Goal: Task Accomplishment & Management: Complete application form

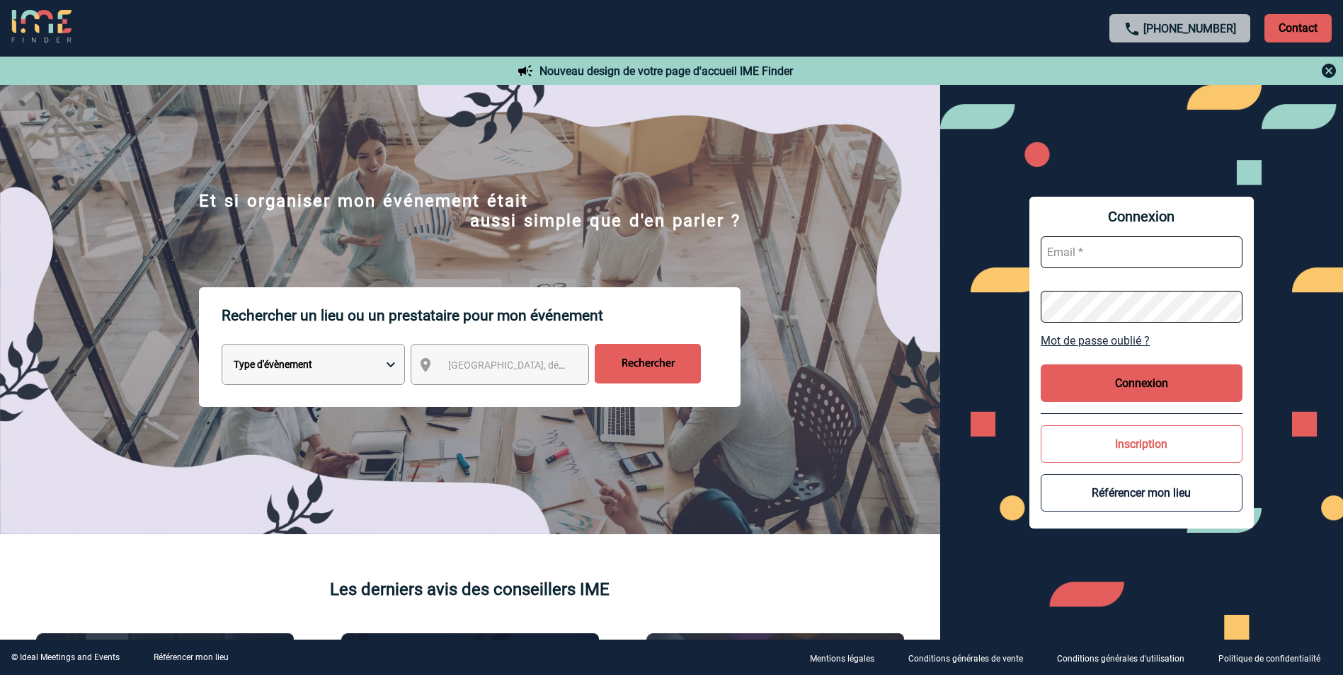
click at [1195, 255] on input "text" at bounding box center [1142, 252] width 202 height 32
type input "marilou.forsman@fr.bosch.com"
click at [1144, 389] on button "Connexion" at bounding box center [1142, 384] width 202 height 38
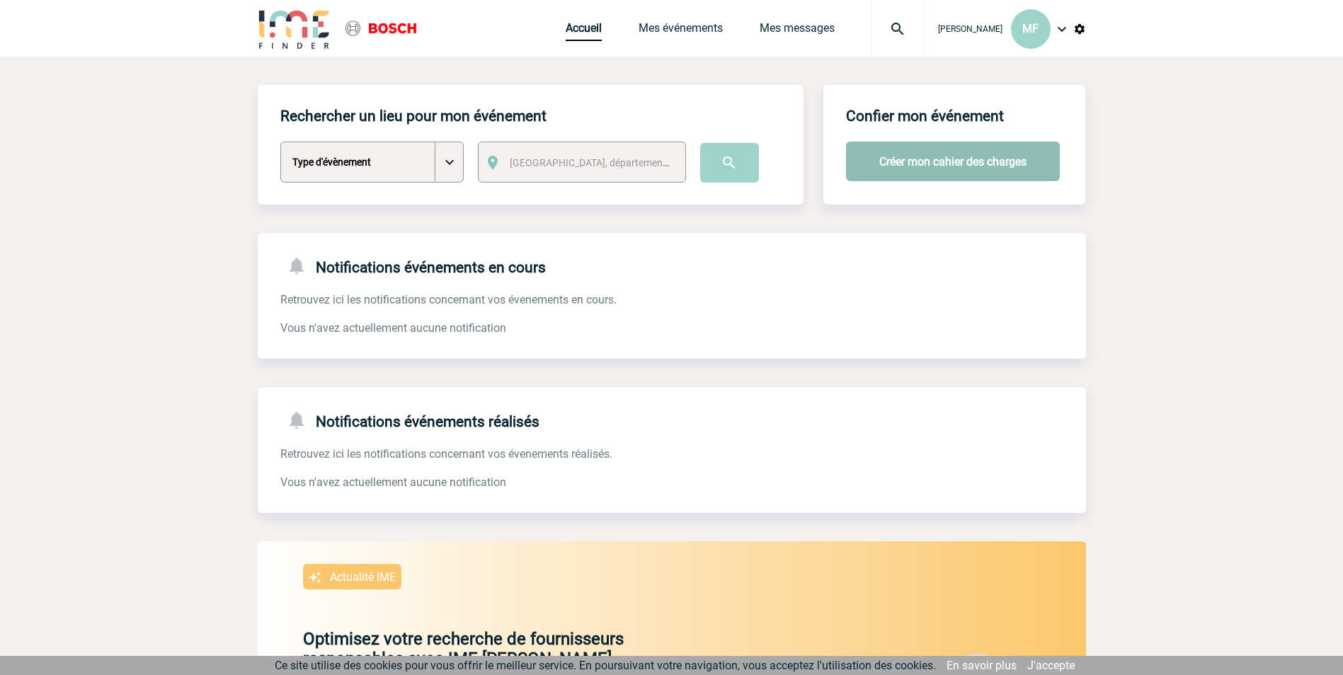
click at [944, 156] on button "Créer mon cahier des charges" at bounding box center [953, 162] width 214 height 40
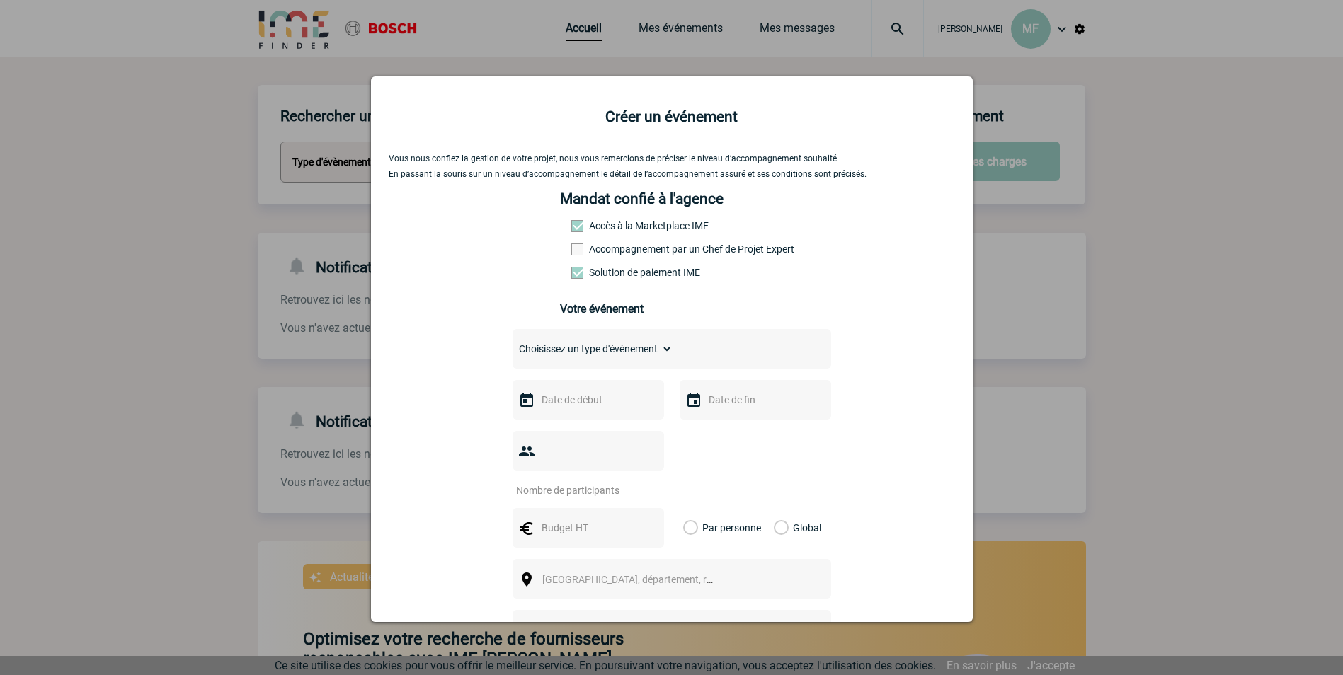
click at [574, 254] on span at bounding box center [577, 250] width 12 height 12
click at [0, 0] on input "Accompagnement par un Chef de Projet Expert" at bounding box center [0, 0] width 0 height 0
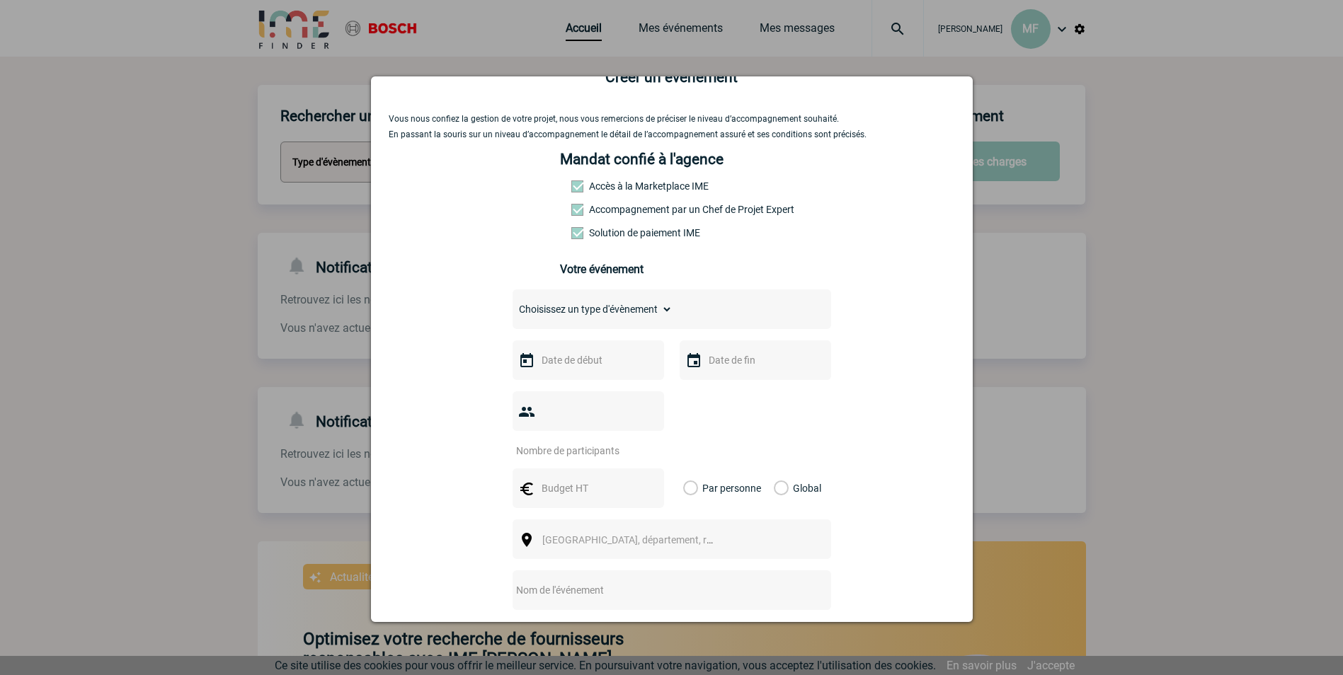
scroll to position [71, 0]
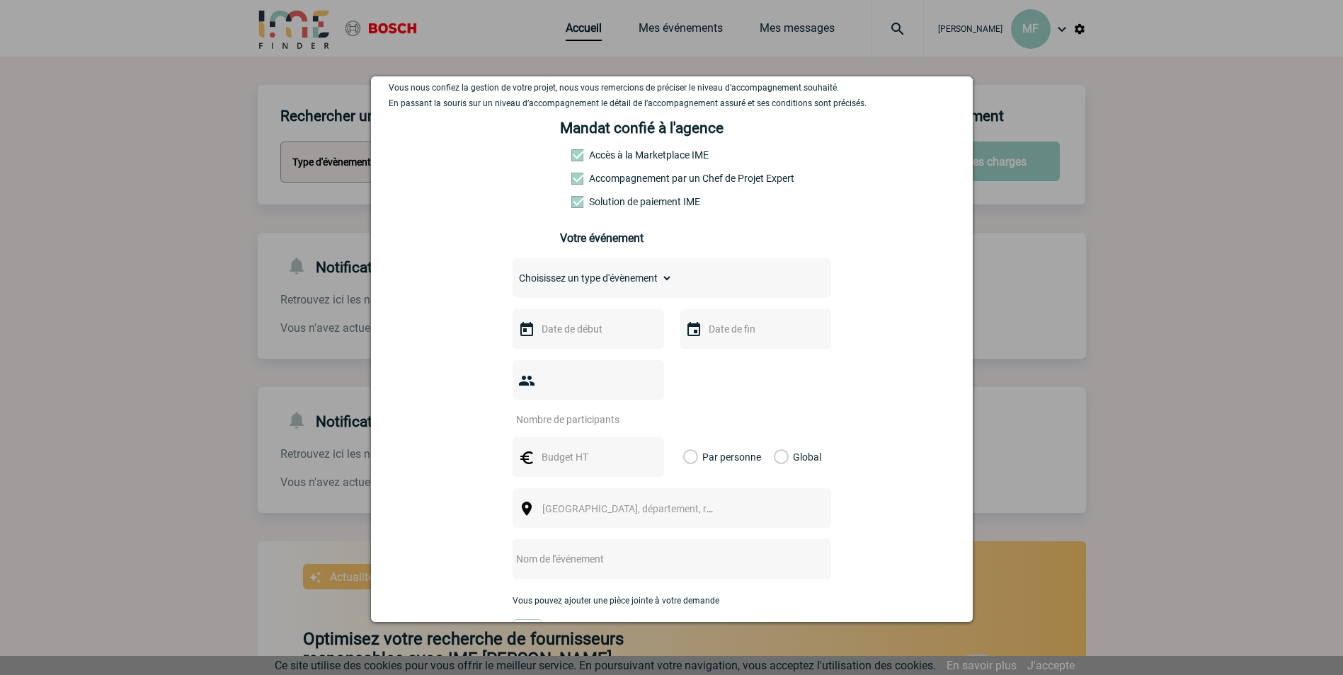
click at [599, 287] on select "Choisissez un type d'évènement Séminaire avec nuitée Séminaire sans nuitée Repa…" at bounding box center [593, 278] width 160 height 20
select select "4"
click at [513, 272] on select "Choisissez un type d'évènement Séminaire avec nuitée Séminaire sans nuitée Repa…" at bounding box center [593, 278] width 160 height 20
click at [610, 338] on input "text" at bounding box center [587, 329] width 98 height 18
click at [718, 360] on span "Suivant" at bounding box center [716, 357] width 11 height 11
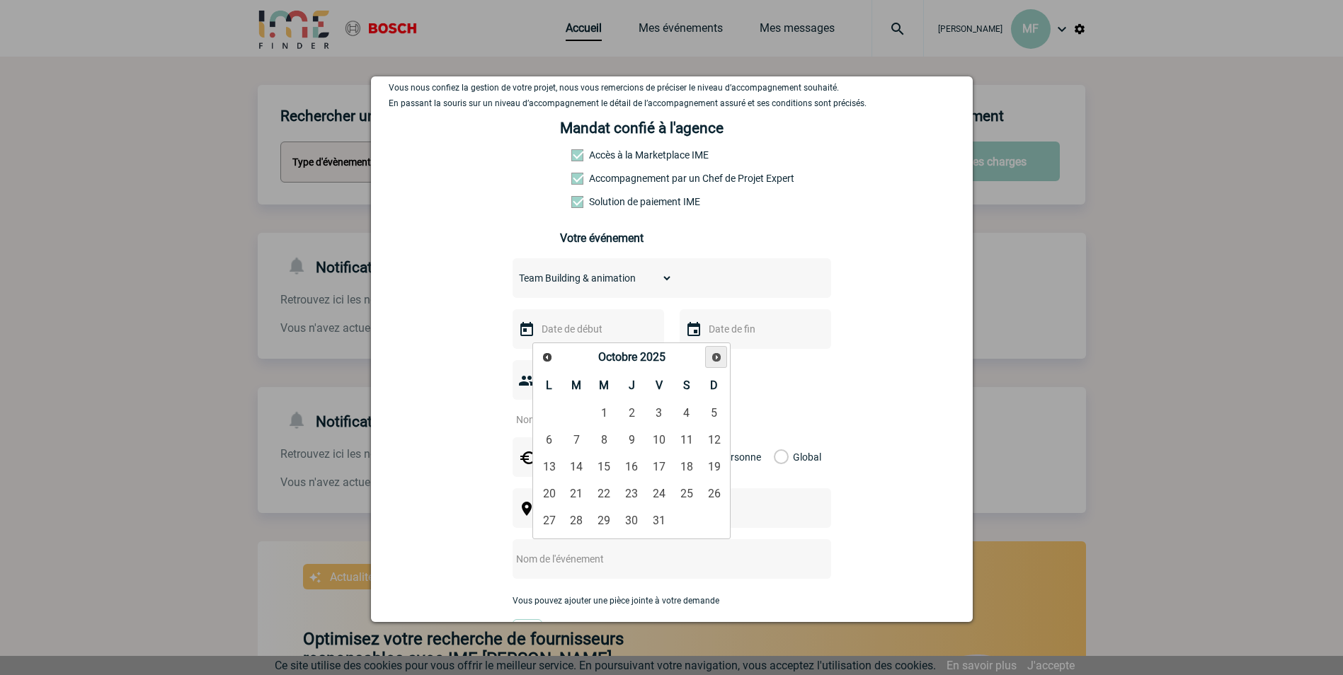
click at [718, 360] on span "Suivant" at bounding box center [716, 357] width 11 height 11
click at [552, 443] on link "3" at bounding box center [549, 440] width 26 height 25
type input "[DATE]"
click at [688, 337] on img at bounding box center [693, 329] width 17 height 17
click at [714, 333] on input "text" at bounding box center [754, 329] width 98 height 18
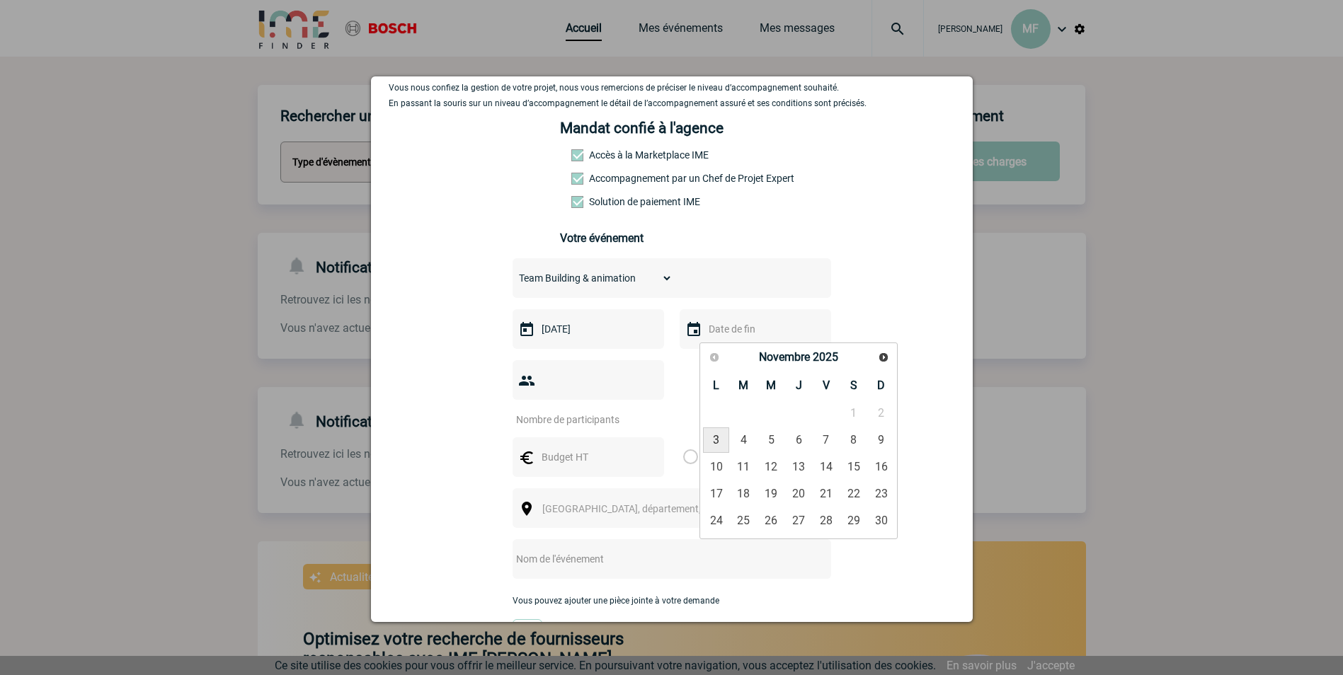
click at [719, 443] on link "3" at bounding box center [716, 440] width 26 height 25
type input "[DATE]"
click at [610, 411] on input "number" at bounding box center [579, 420] width 133 height 18
type input "23"
click at [600, 448] on input "text" at bounding box center [587, 457] width 98 height 18
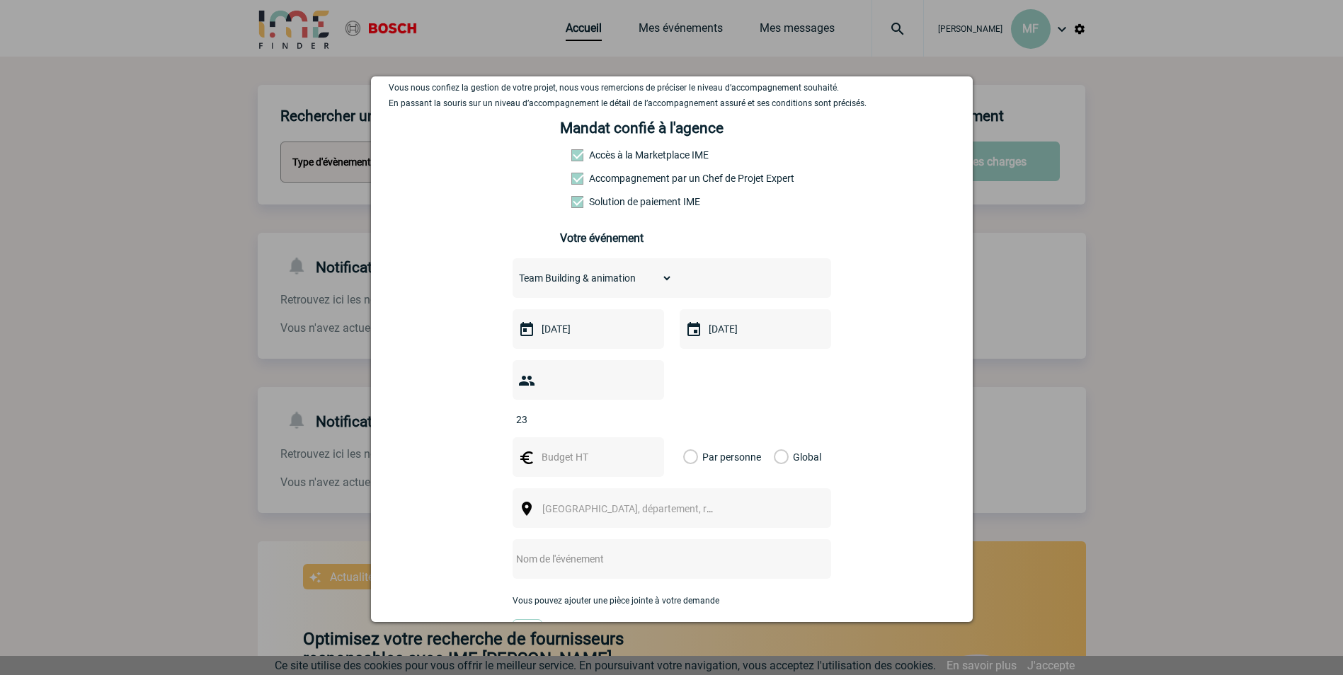
click at [774, 438] on label "Global" at bounding box center [778, 458] width 9 height 40
click at [0, 0] on input "Global" at bounding box center [0, 0] width 0 height 0
click at [561, 503] on span "[GEOGRAPHIC_DATA], département, région..." at bounding box center [640, 508] width 197 height 11
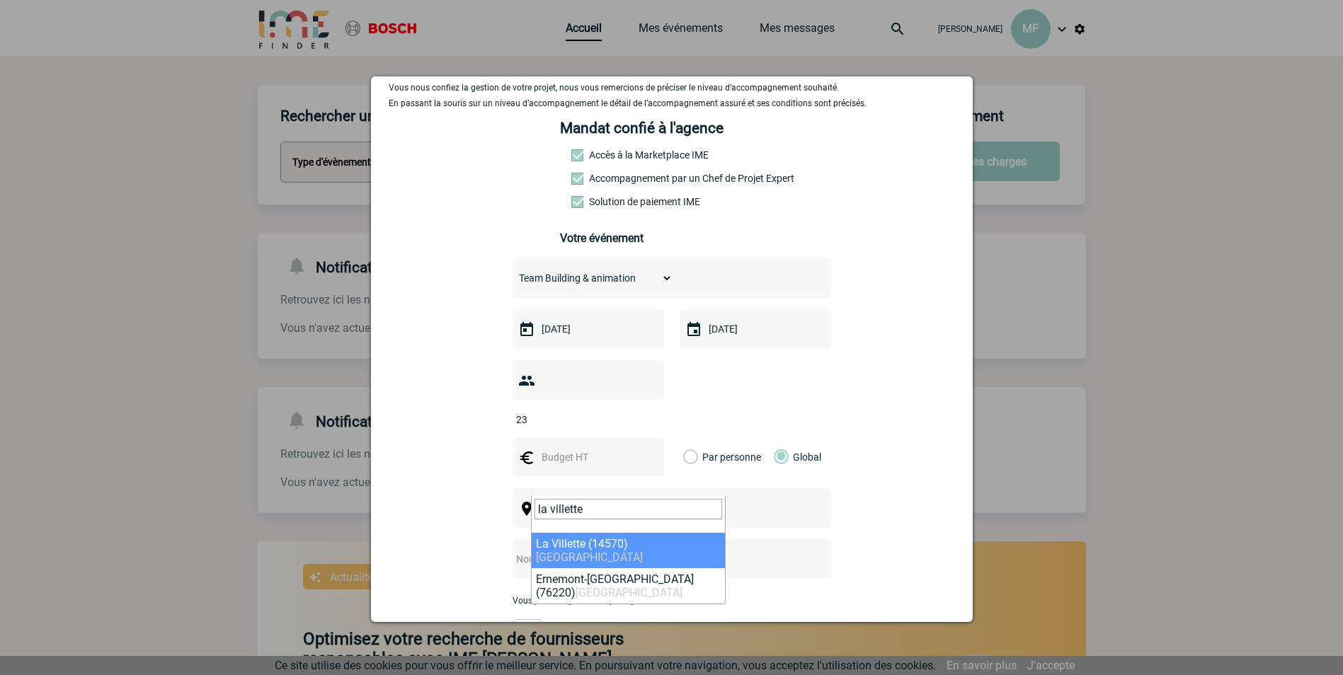
drag, startPoint x: 592, startPoint y: 513, endPoint x: 504, endPoint y: 513, distance: 87.8
click at [504, 513] on body "[PERSON_NAME] MF Accueil Mes événements" at bounding box center [671, 498] width 1343 height 996
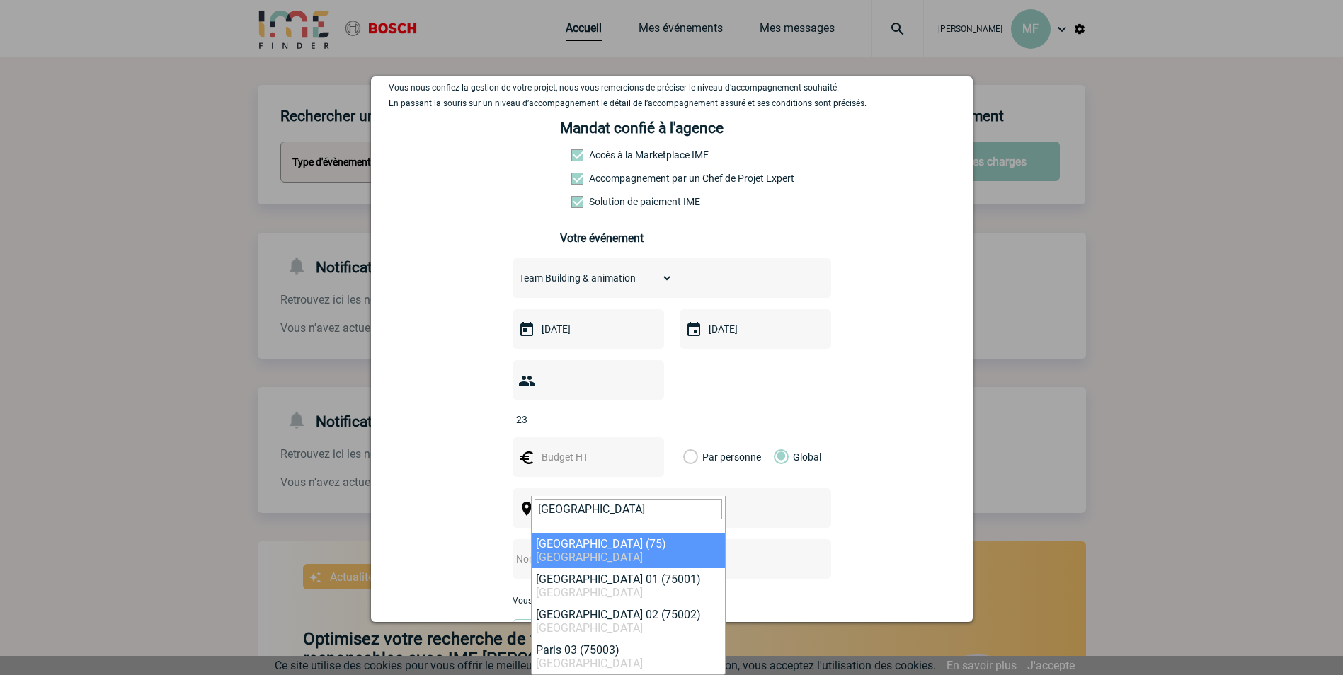
type input "[GEOGRAPHIC_DATA]"
select select "3"
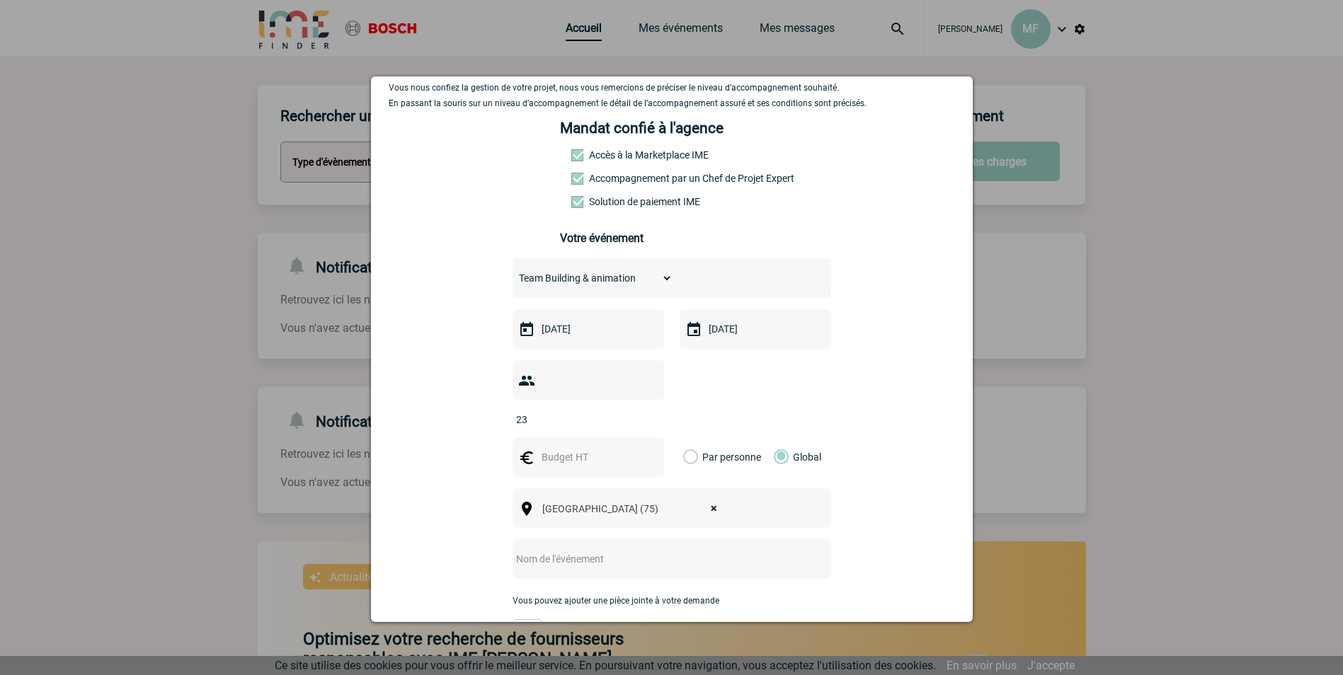
click at [574, 550] on input "text" at bounding box center [653, 559] width 281 height 18
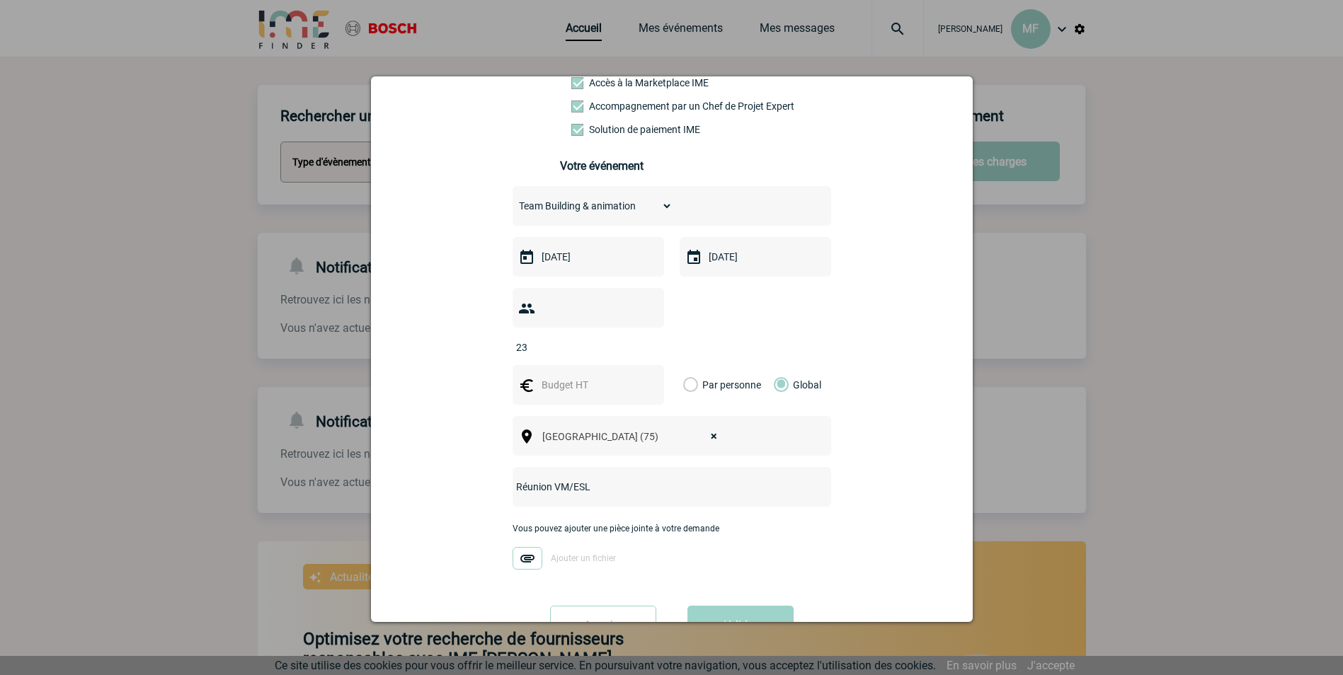
scroll to position [176, 0]
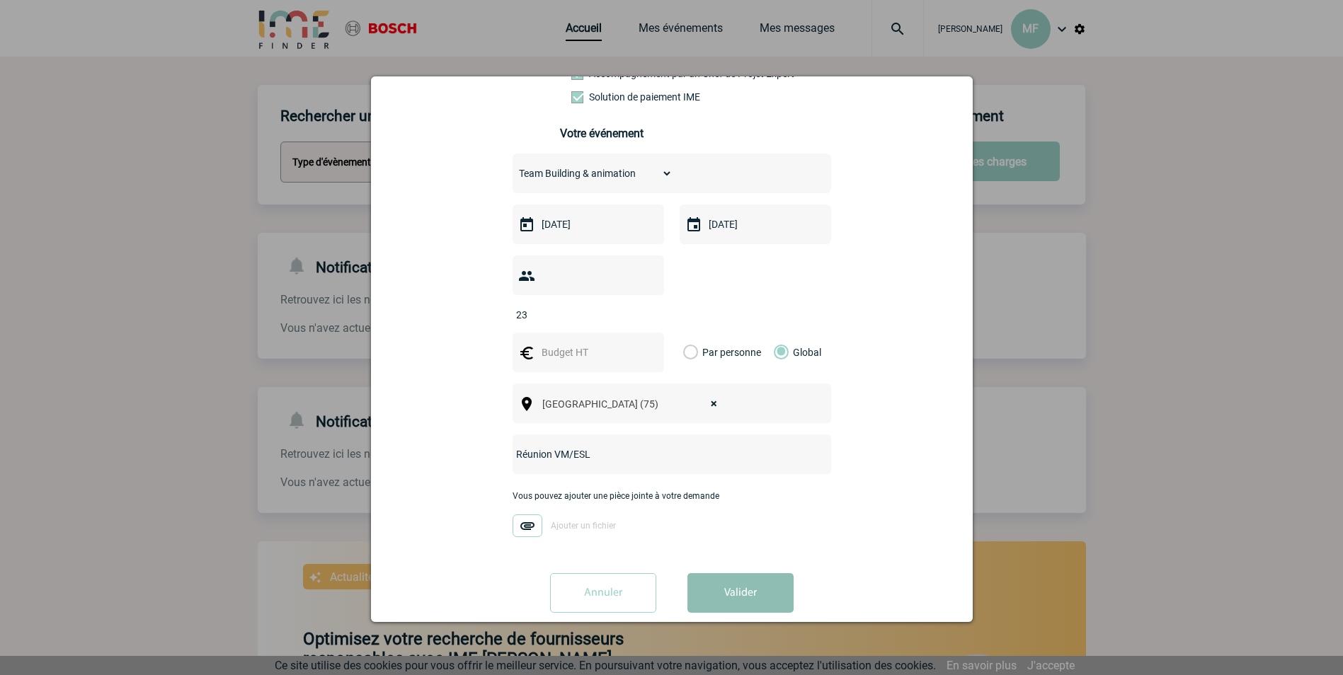
type input "Réunion VM/ESL"
click at [733, 574] on button "Valider" at bounding box center [741, 594] width 106 height 40
click at [564, 343] on input "text" at bounding box center [587, 353] width 99 height 20
click at [613, 343] on input "text" at bounding box center [587, 353] width 99 height 20
type input "2500"
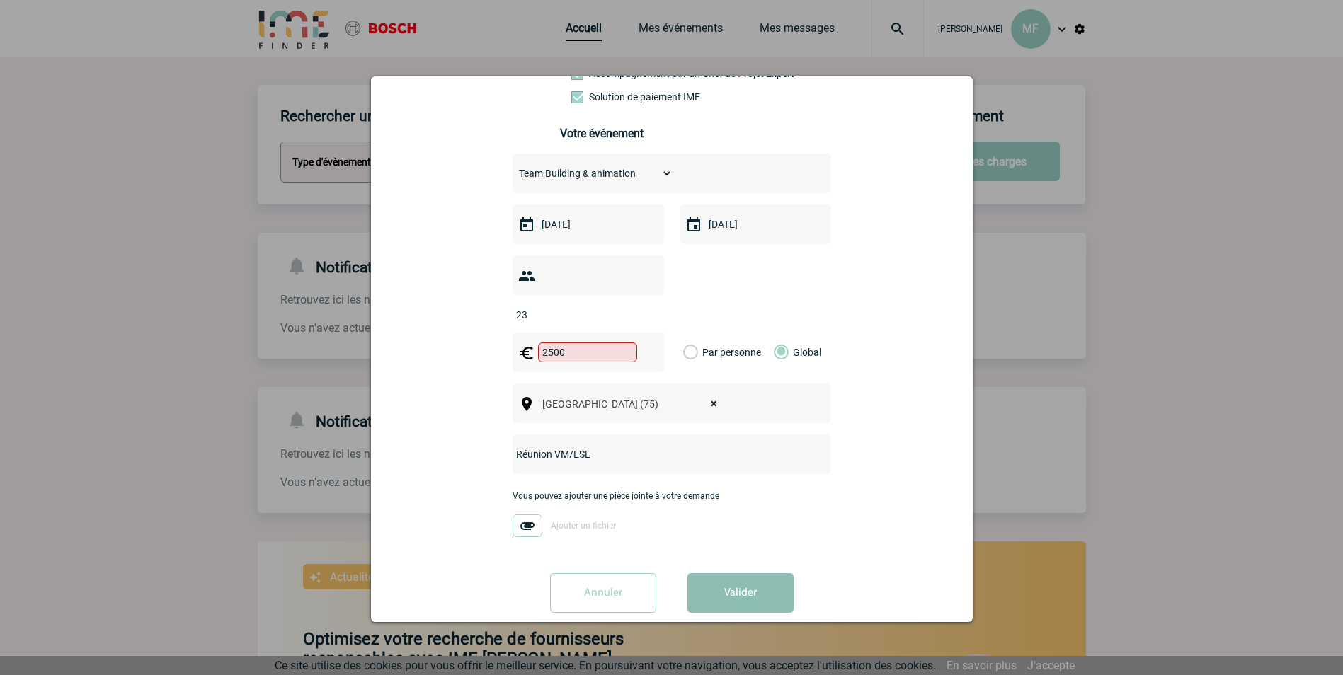
click at [714, 574] on button "Valider" at bounding box center [741, 594] width 106 height 40
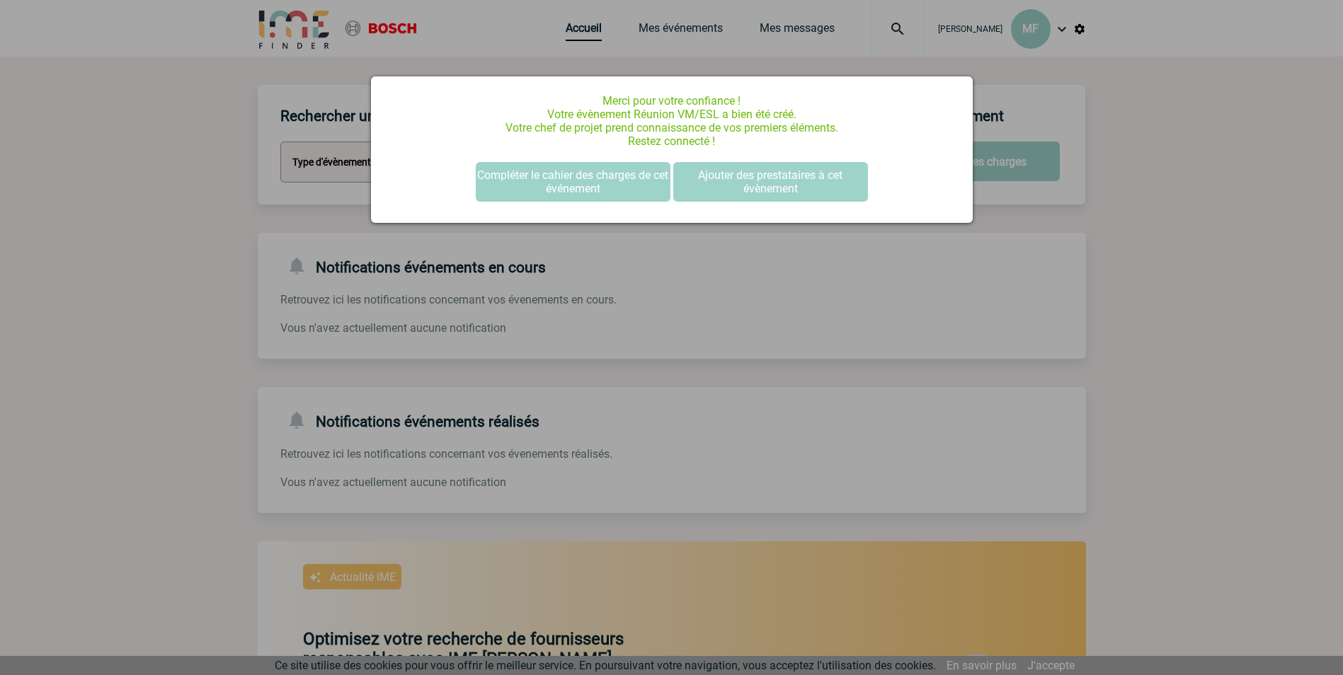
scroll to position [0, 0]
click at [571, 188] on button "Compléter le cahier des charges de cet événement" at bounding box center [573, 182] width 195 height 40
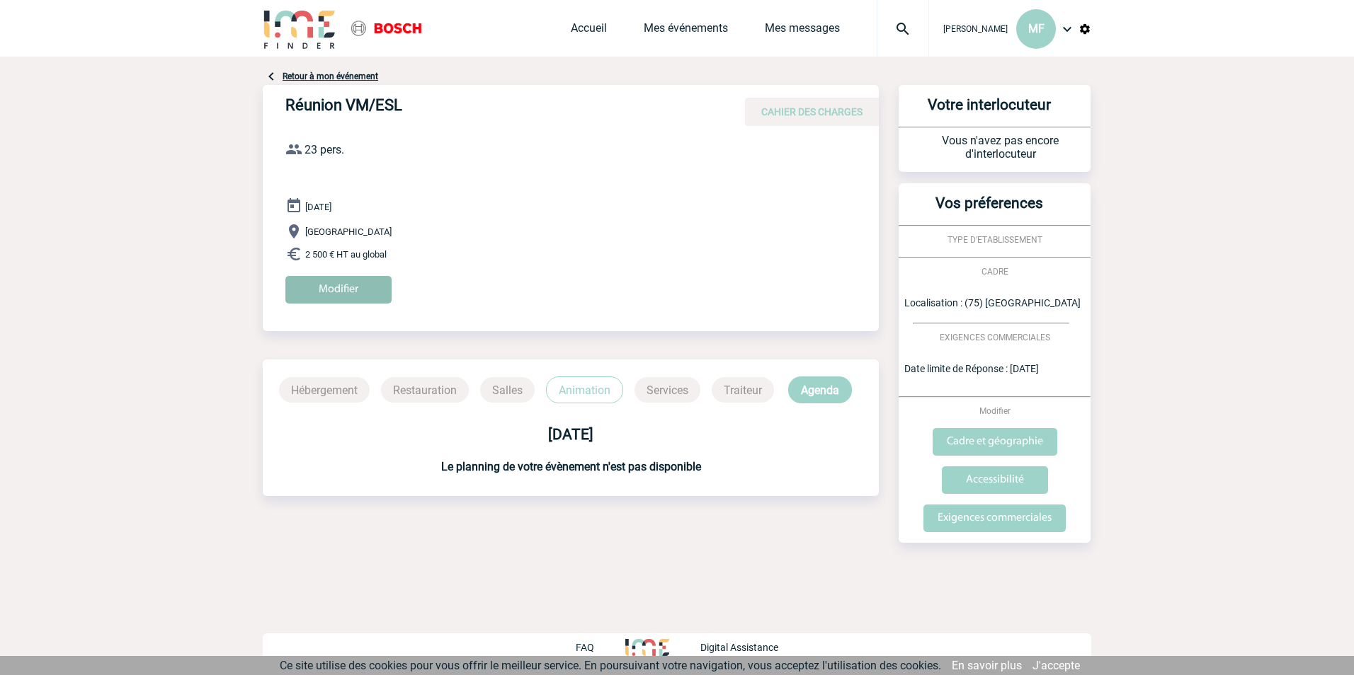
click at [331, 290] on input "Modifier" at bounding box center [338, 290] width 106 height 28
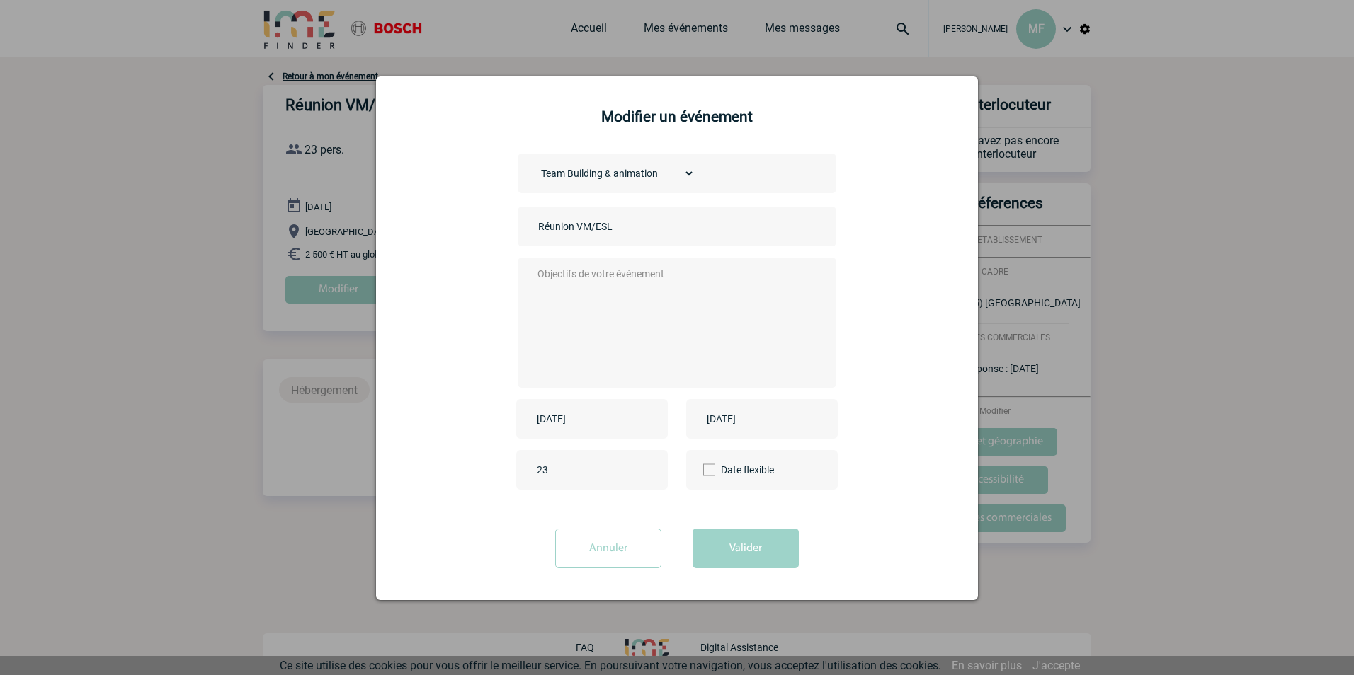
click at [709, 283] on textarea at bounding box center [674, 321] width 280 height 113
click at [572, 297] on textarea "Bonjour ," at bounding box center [674, 321] width 280 height 113
click at [703, 287] on textarea "Bonjour , on aimerais faire une soirée" at bounding box center [674, 321] width 280 height 113
paste textarea "Seven Squares - Boom Boom Villette – Cité des Sciences et de l’Industrie"
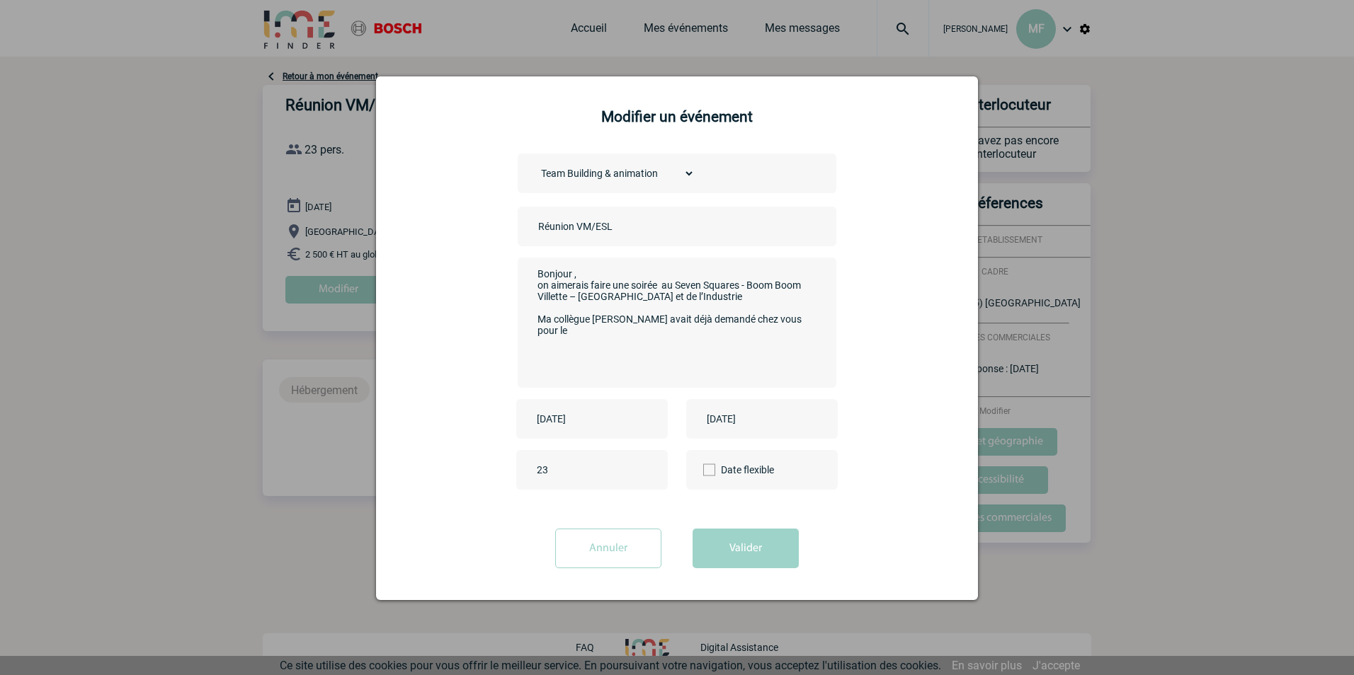
click at [710, 321] on textarea "Bonjour , on aimerais faire une soirée au Seven Squares - Boom Boom Villette – …" at bounding box center [674, 321] width 280 height 113
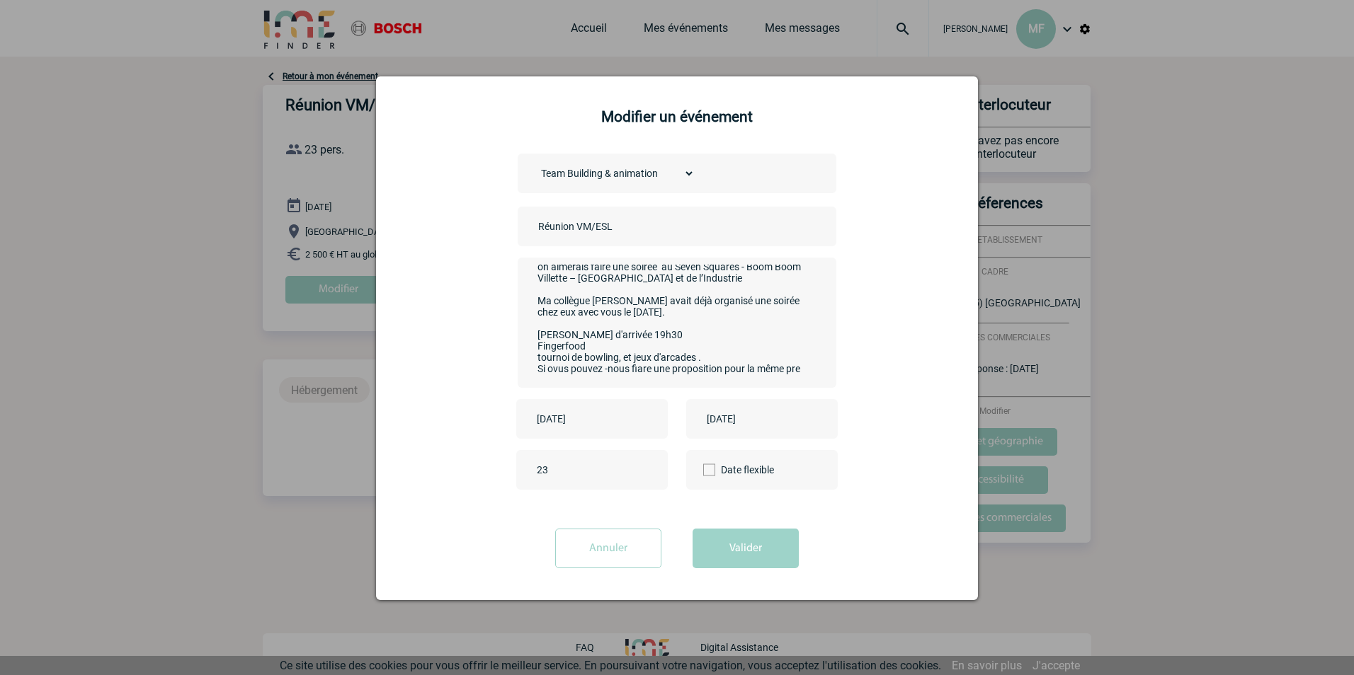
scroll to position [35, 0]
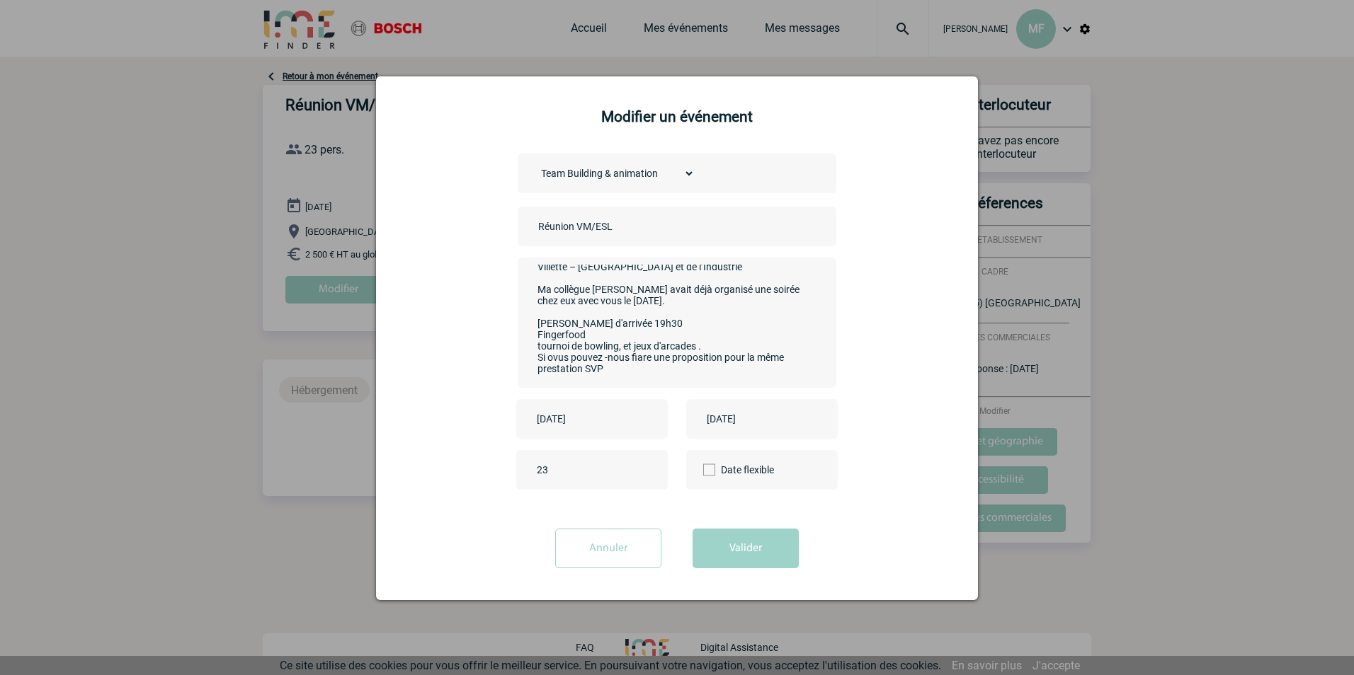
drag, startPoint x: 563, startPoint y: 360, endPoint x: 538, endPoint y: 365, distance: 25.1
click at [538, 365] on textarea "Bonjour , on aimerais faire une soirée au Seven Squares - Boom Boom Villette – …" at bounding box center [674, 321] width 280 height 113
drag, startPoint x: 681, startPoint y: 358, endPoint x: 673, endPoint y: 360, distance: 7.9
click at [673, 360] on textarea "Bonjour , on aimerais faire une soirée au Seven Squares - Boom Boom Villette – …" at bounding box center [674, 321] width 280 height 113
click at [680, 361] on textarea "Bonjour , on aimerais faire une soirée au Seven Squares - Boom Boom Villette – …" at bounding box center [674, 321] width 280 height 113
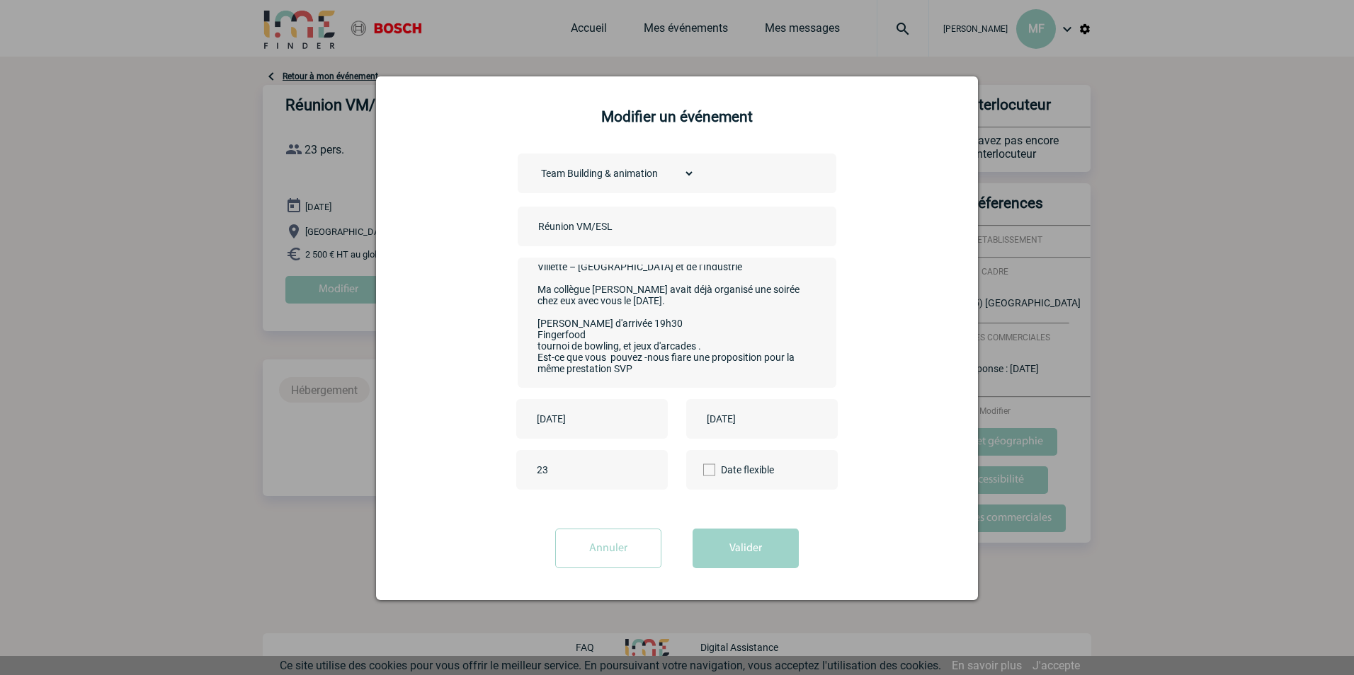
click at [680, 361] on textarea "Bonjour , on aimerais faire une soirée au Seven Squares - Boom Boom Villette – …" at bounding box center [674, 321] width 280 height 113
click at [722, 373] on textarea "Bonjour , on aimerais faire une soirée au Seven Squares - Boom Boom Villette – …" at bounding box center [674, 321] width 280 height 113
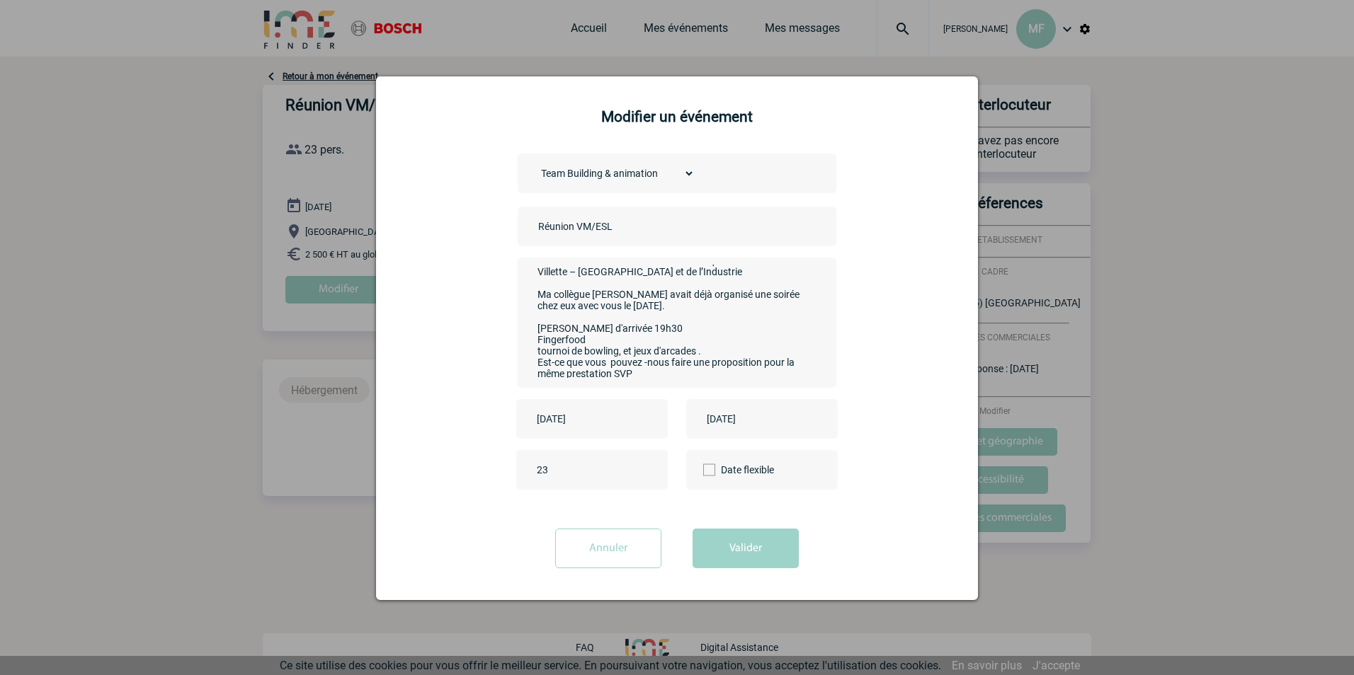
scroll to position [38, 0]
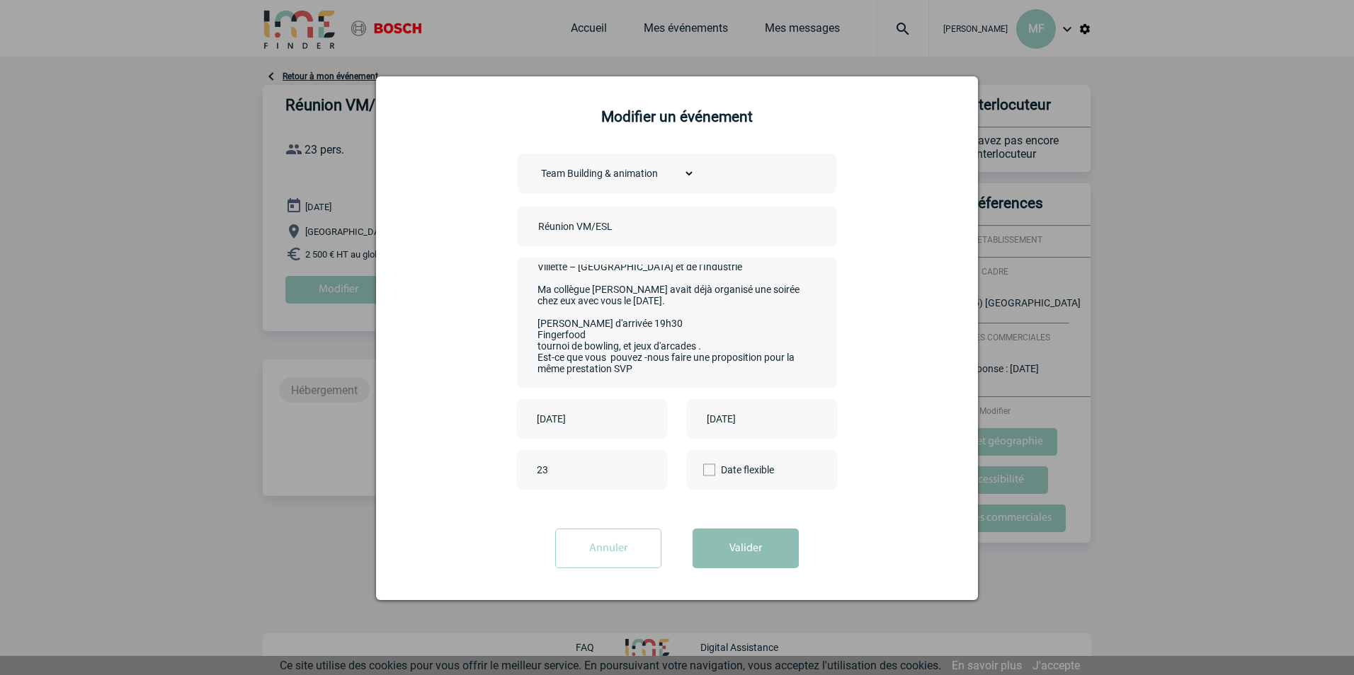
type textarea "Bonjour , on aimerais faire une soirée au Seven Squares - Boom Boom Villette – …"
click at [739, 543] on button "Valider" at bounding box center [745, 549] width 106 height 40
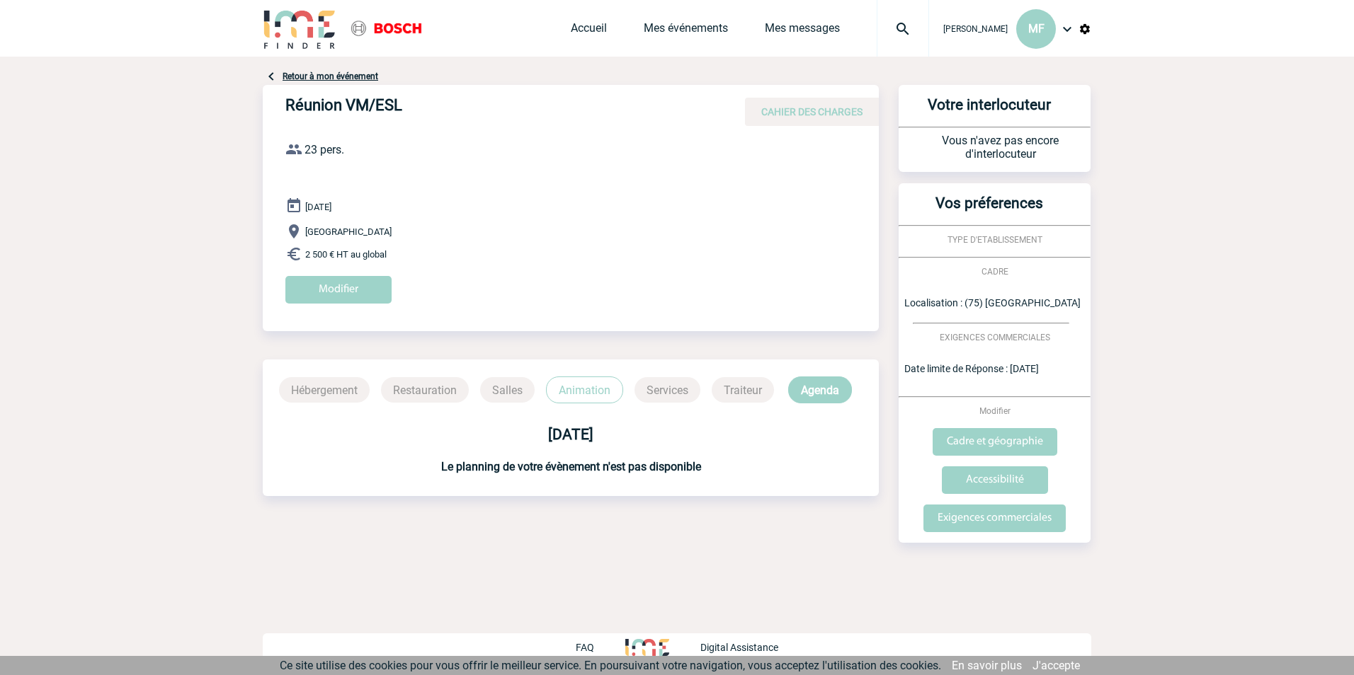
click at [1065, 664] on link "J'accepte" at bounding box center [1055, 665] width 47 height 13
